Goal: Task Accomplishment & Management: Manage account settings

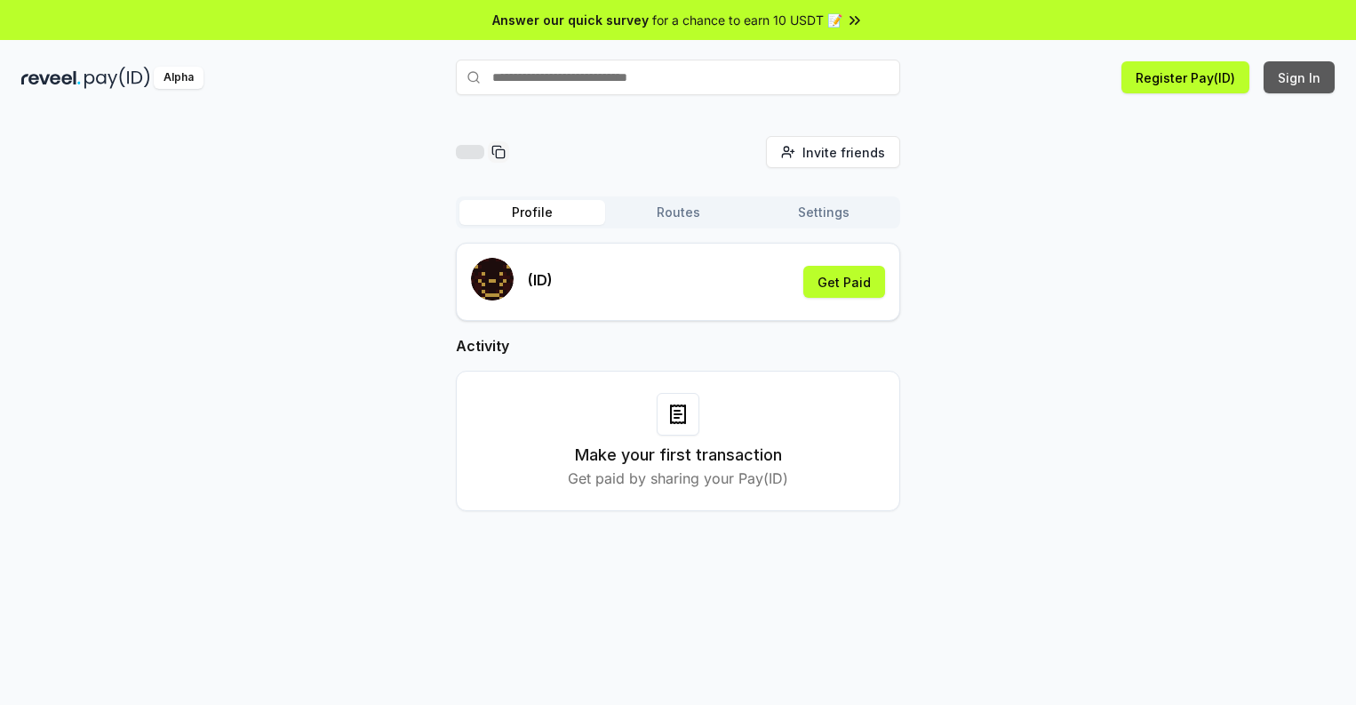
click at [1300, 77] on button "Sign In" at bounding box center [1299, 77] width 71 height 32
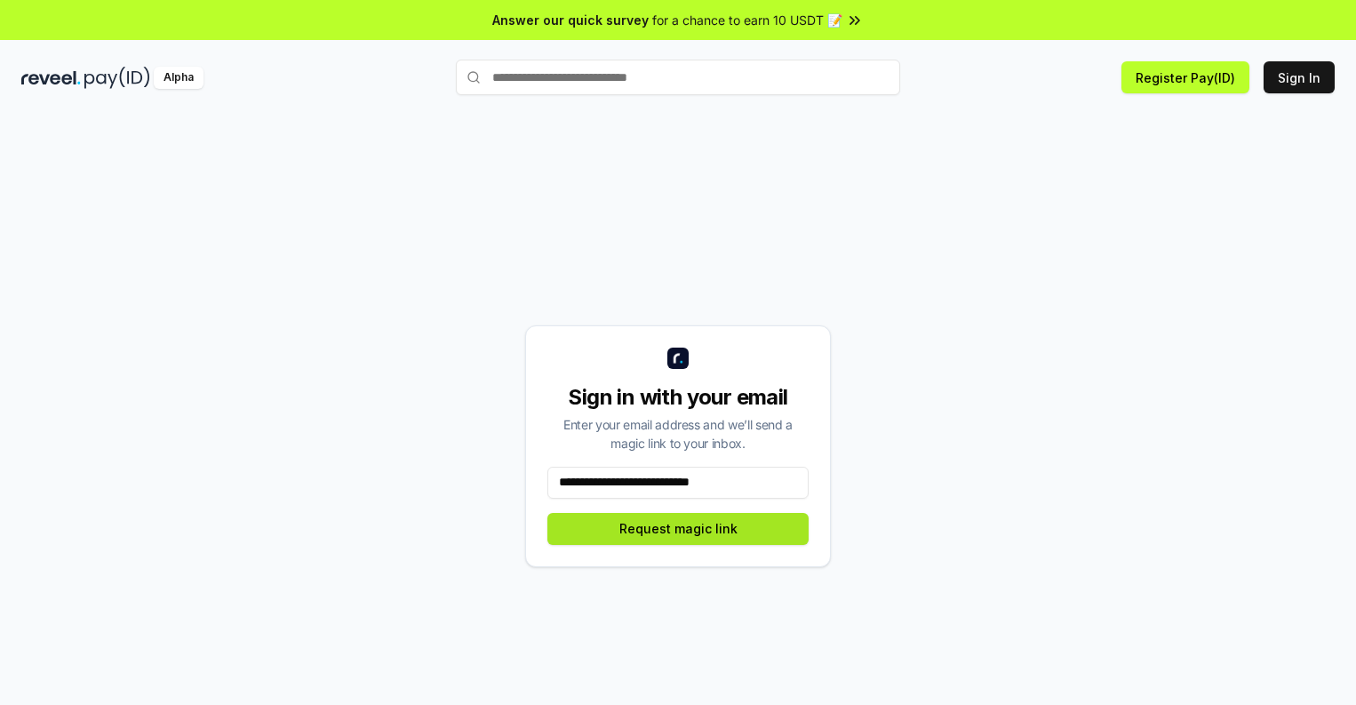
type input "**********"
click at [678, 528] on button "Request magic link" at bounding box center [677, 529] width 261 height 32
